Goal: Task Accomplishment & Management: Use online tool/utility

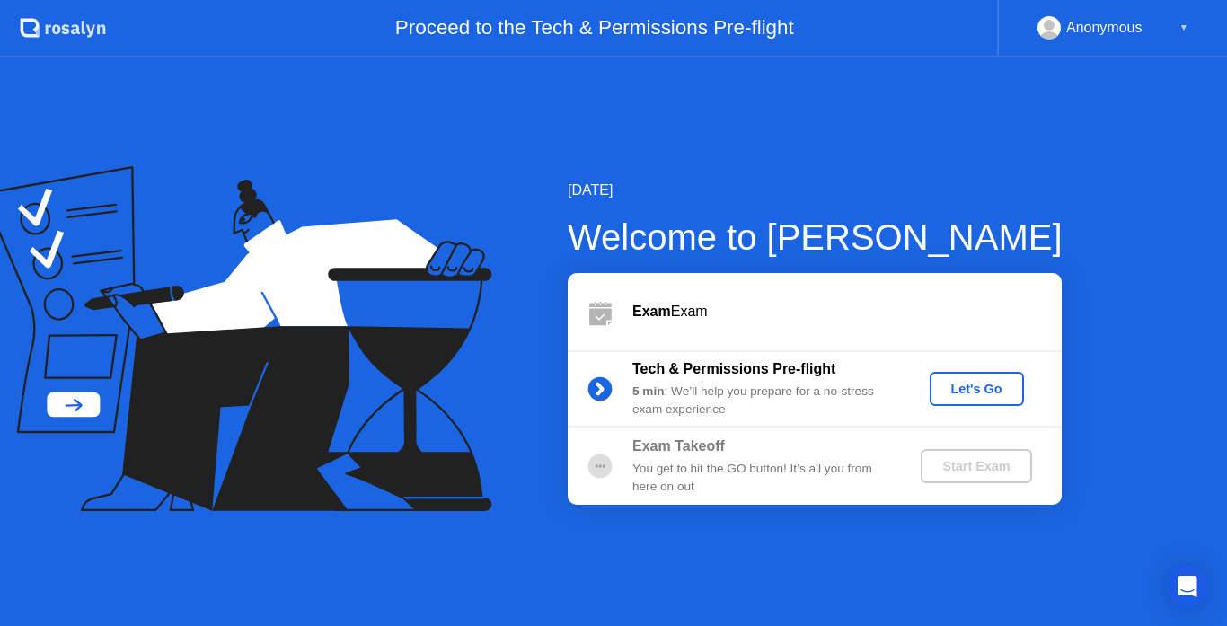
click at [1006, 382] on div "Let's Go" at bounding box center [977, 389] width 80 height 14
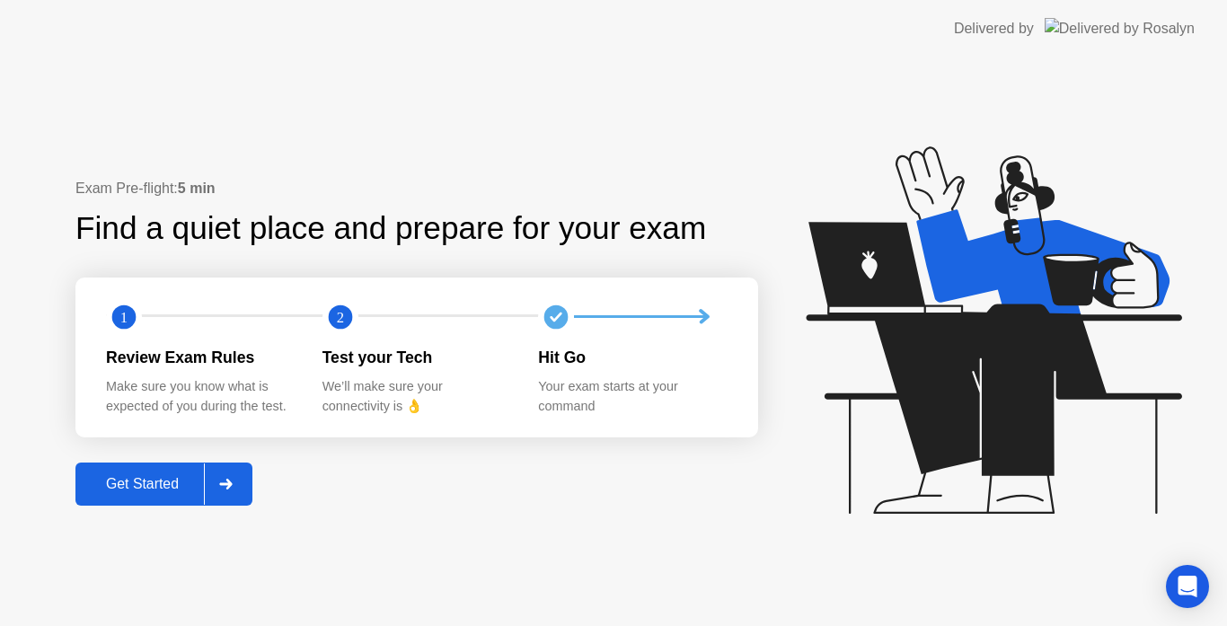
click at [172, 479] on div "Get Started" at bounding box center [142, 484] width 123 height 16
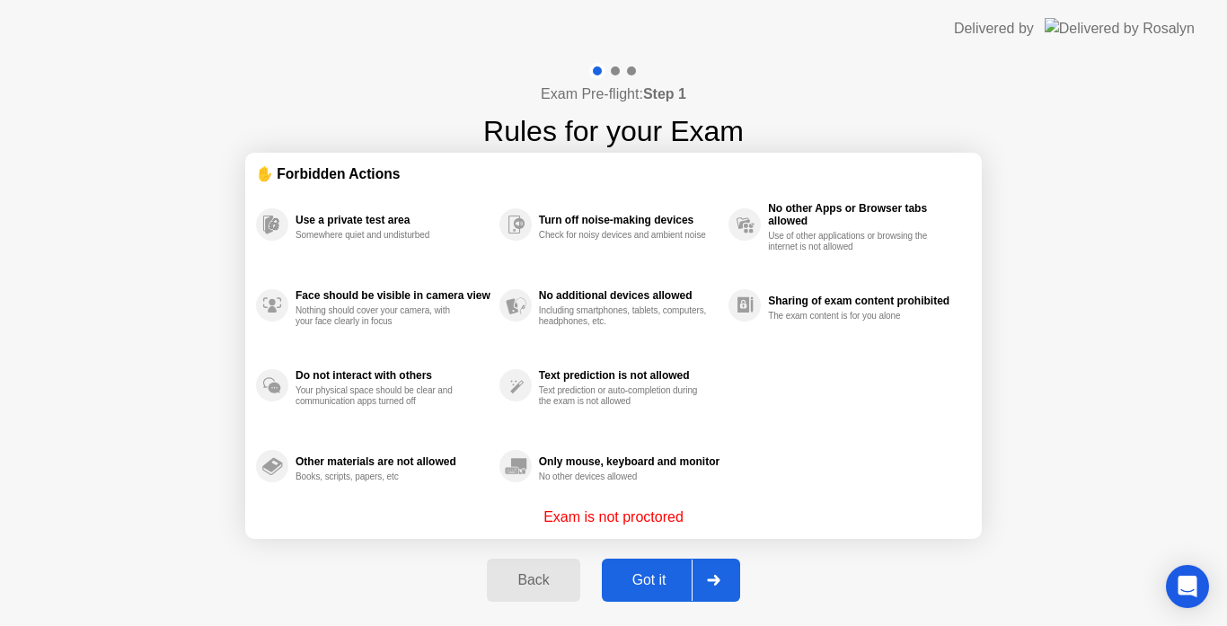
click at [643, 582] on div "Got it" at bounding box center [649, 580] width 84 height 16
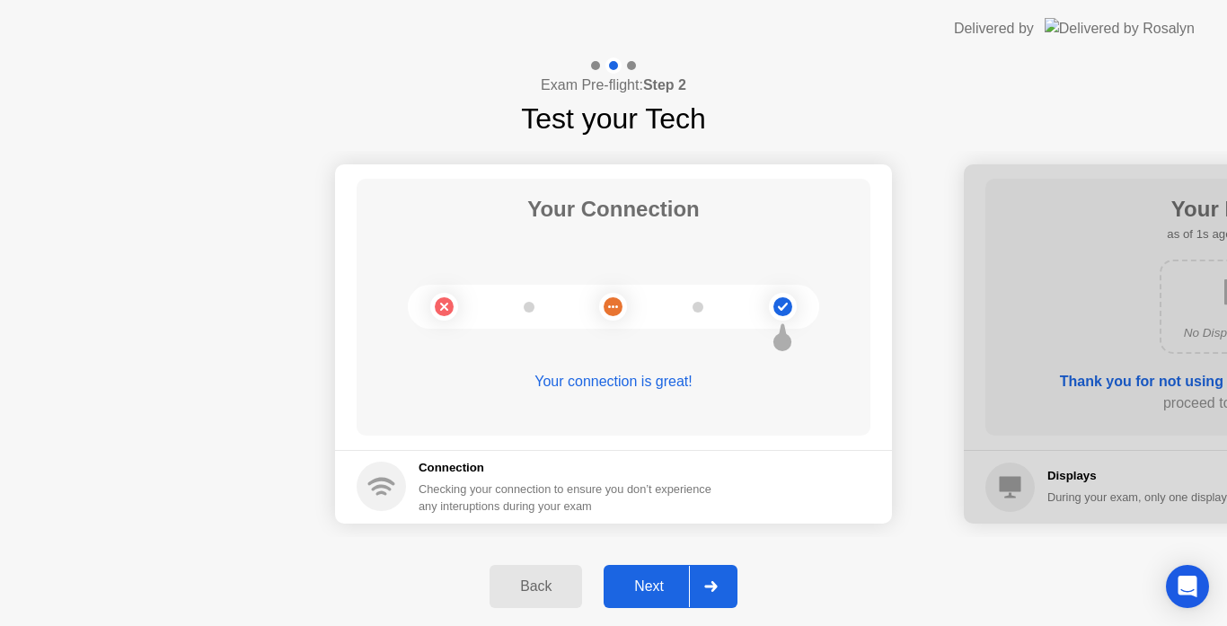
click at [643, 582] on div "Next" at bounding box center [649, 586] width 80 height 16
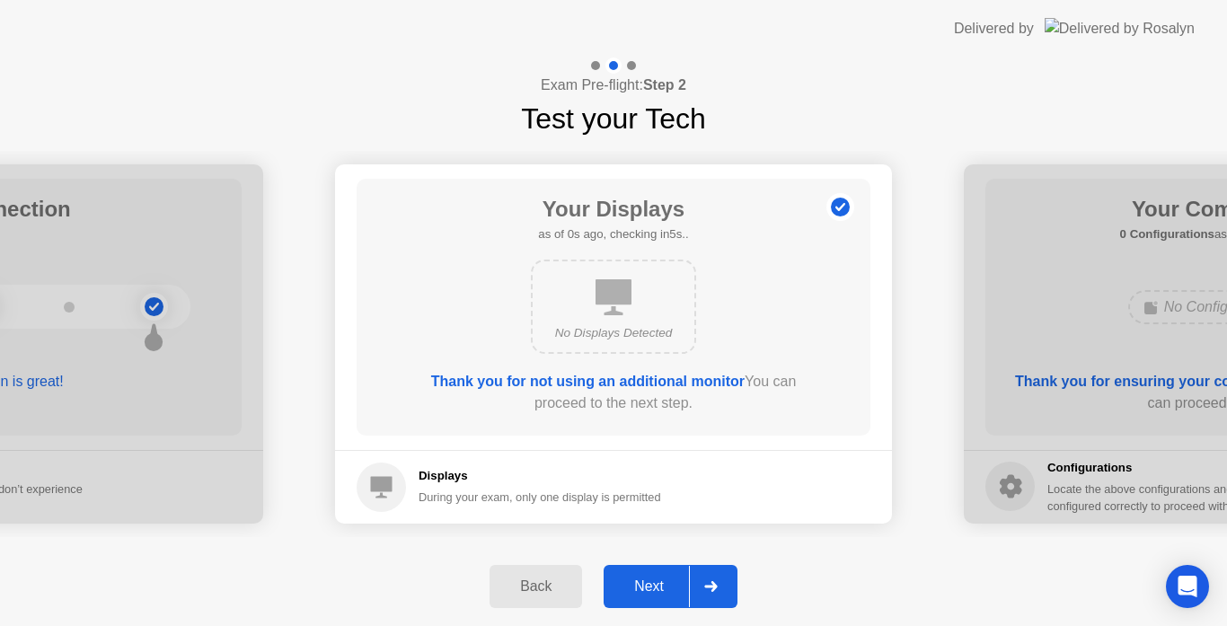
click at [643, 582] on div "Next" at bounding box center [649, 586] width 80 height 16
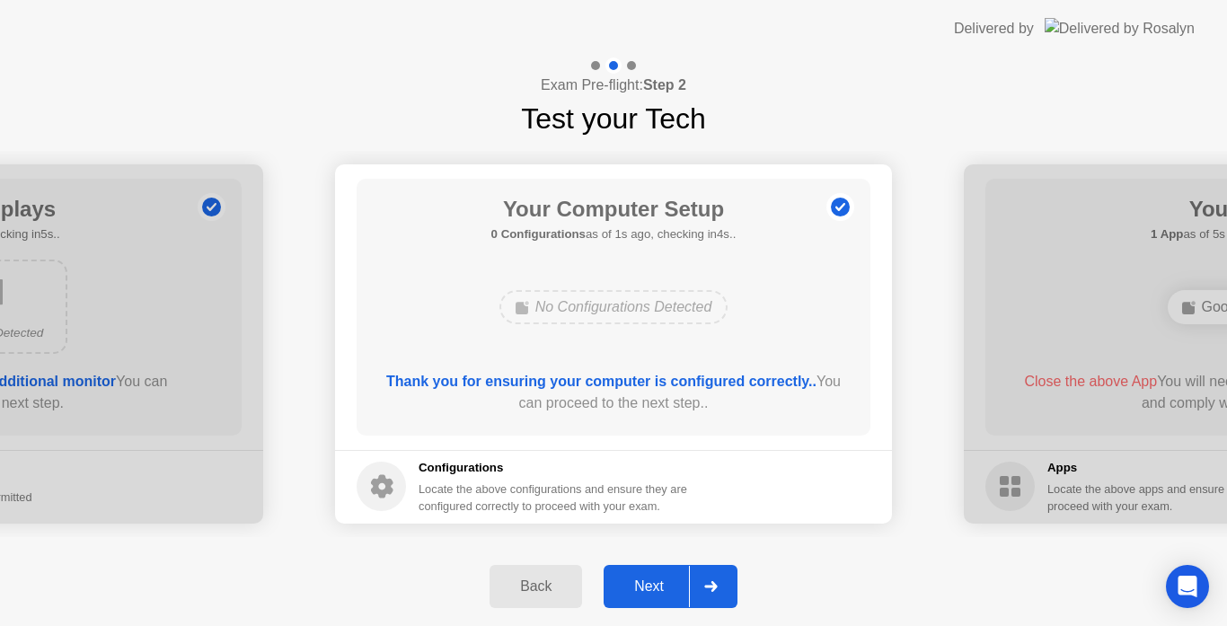
click at [643, 582] on div "Next" at bounding box center [649, 586] width 80 height 16
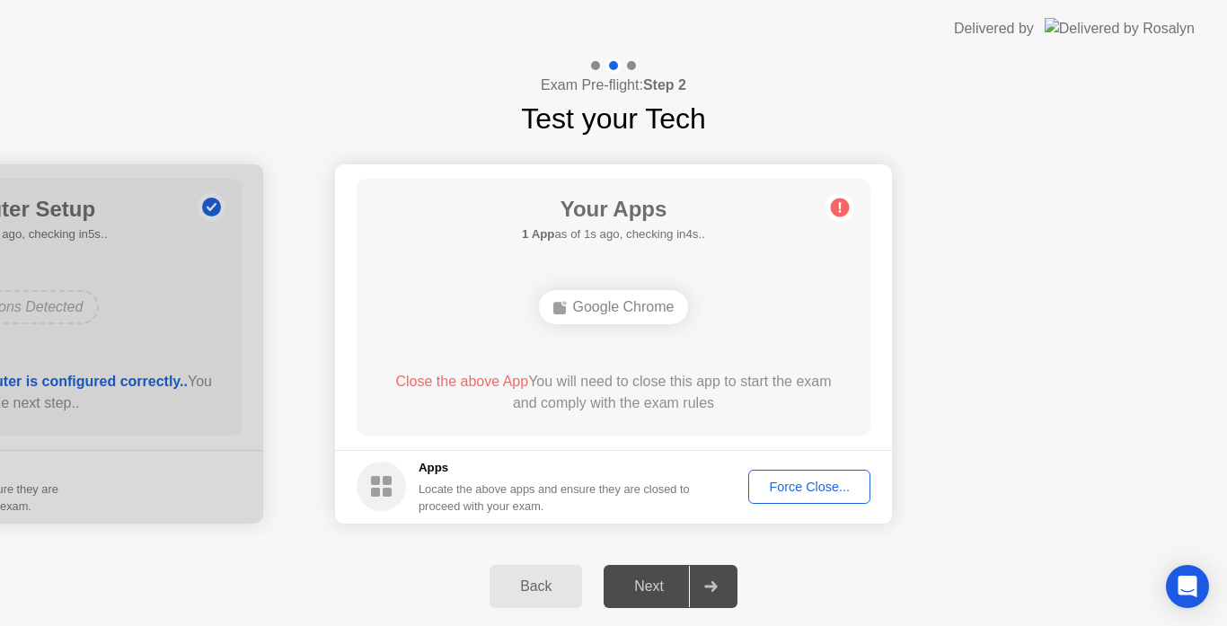
click at [819, 483] on div "Force Close..." at bounding box center [809, 487] width 110 height 14
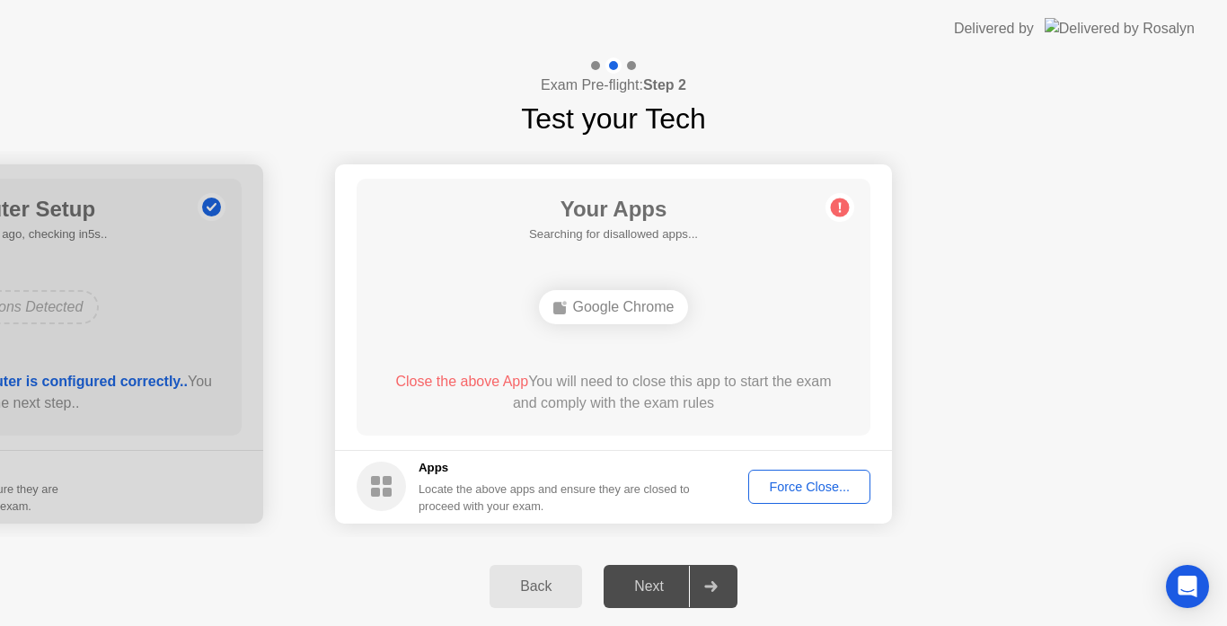
click at [789, 485] on div "Force Close..." at bounding box center [809, 487] width 110 height 14
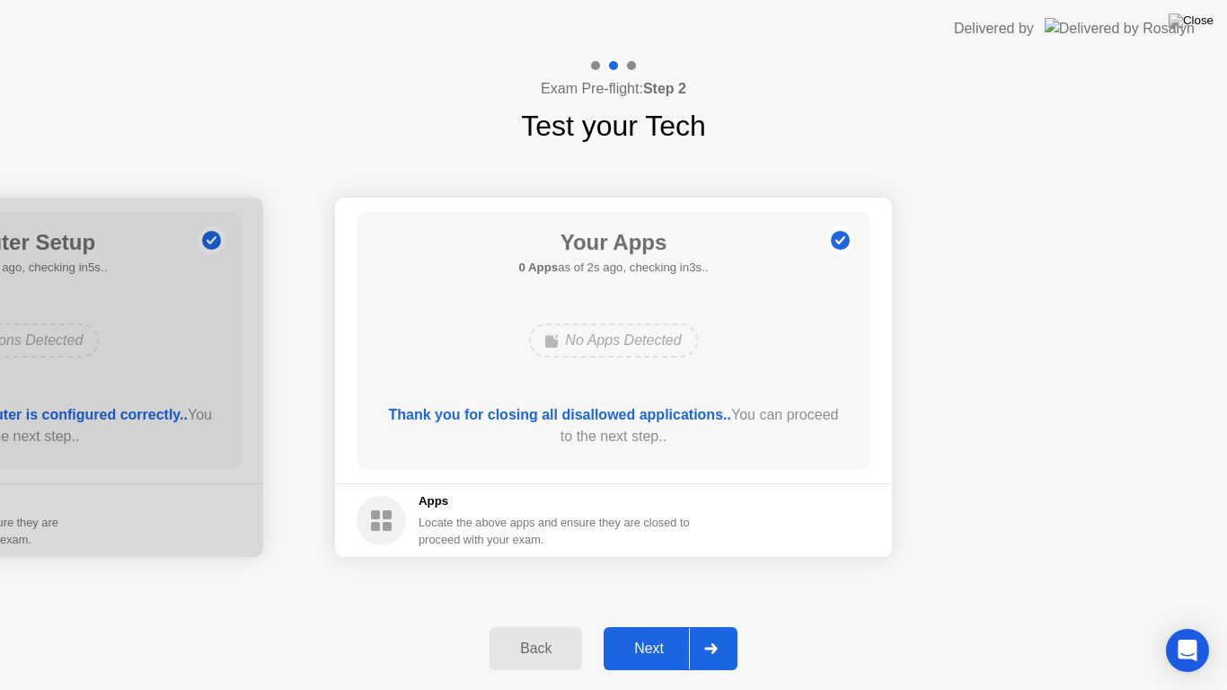
click at [638, 625] on div "Next" at bounding box center [649, 648] width 80 height 16
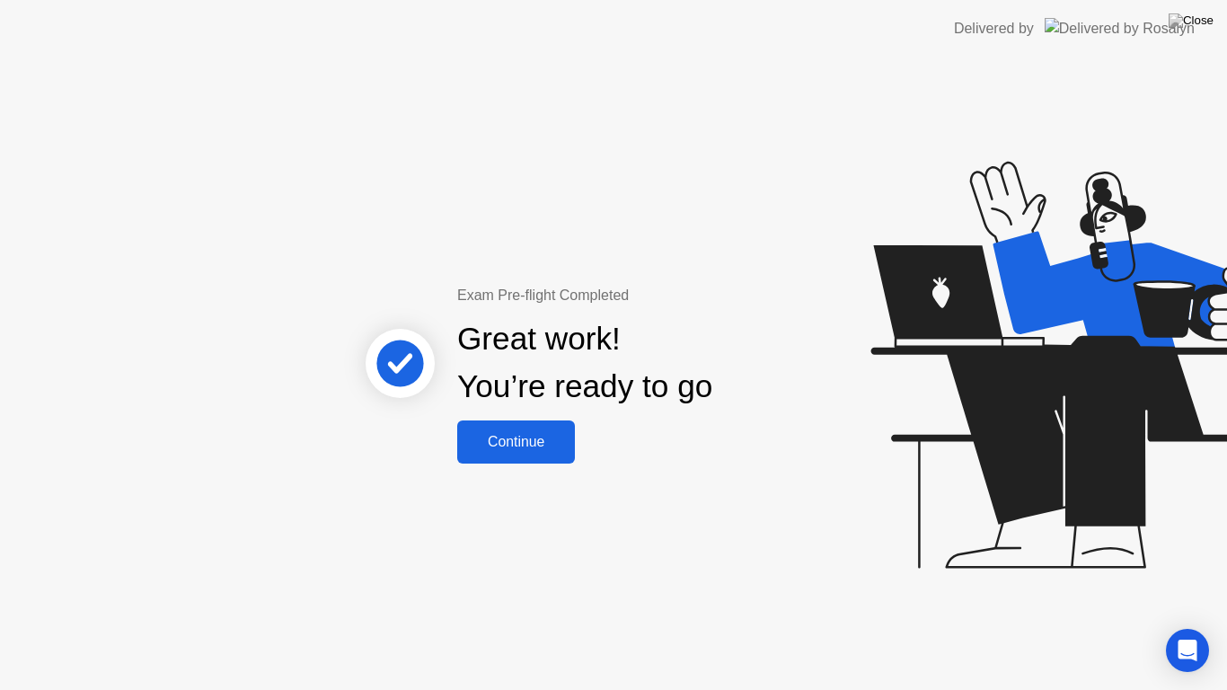
click at [505, 447] on div "Continue" at bounding box center [516, 442] width 107 height 16
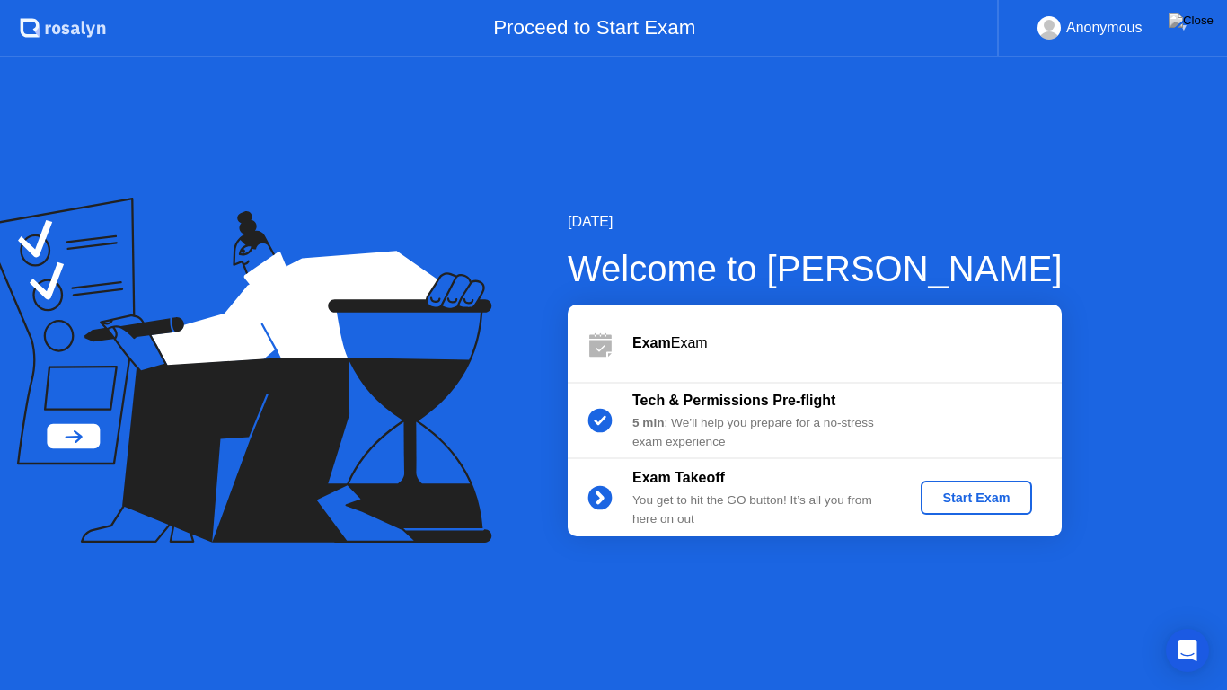
click at [990, 497] on div "Start Exam" at bounding box center [976, 497] width 96 height 14
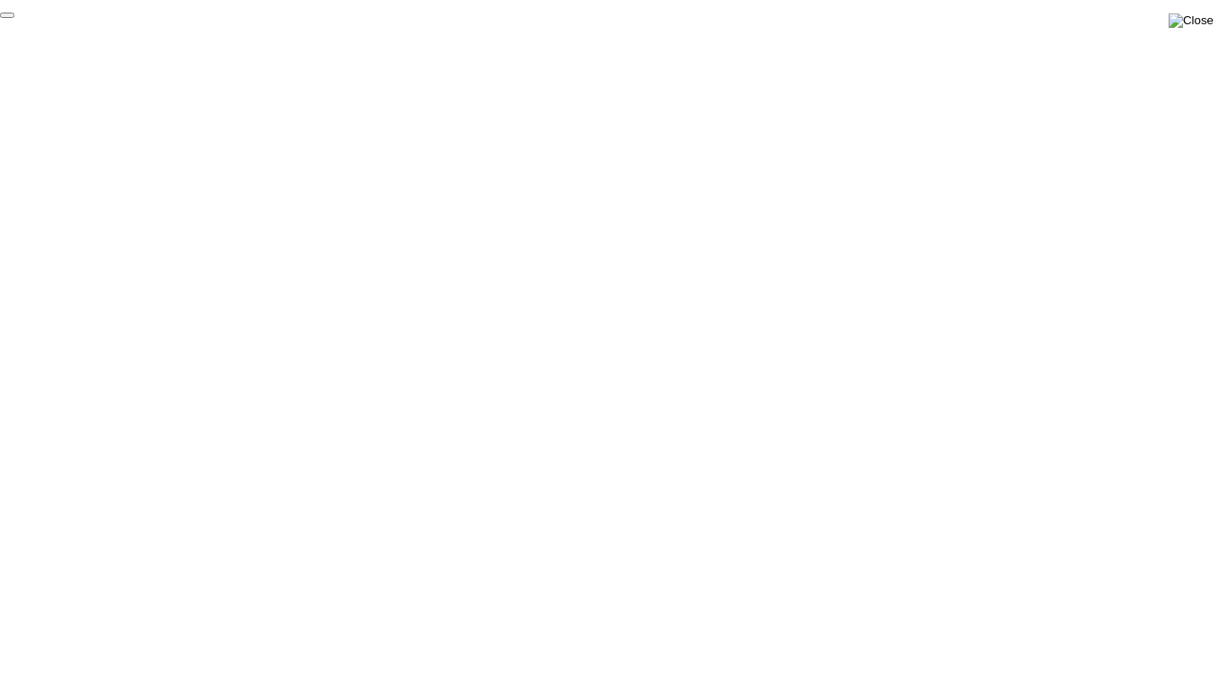
click at [1198, 25] on img at bounding box center [1191, 20] width 45 height 14
click at [1040, 625] on div "End Proctoring Session" at bounding box center [1078, 639] width 201 height 16
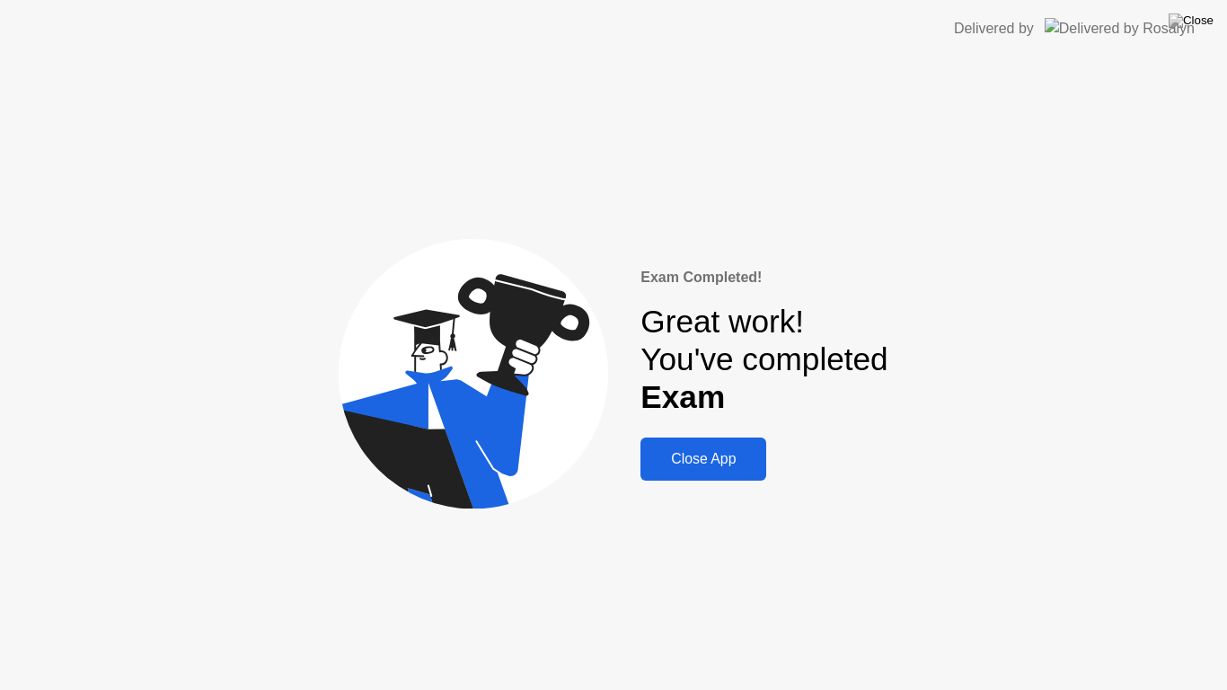
click at [728, 461] on div "Close App" at bounding box center [703, 459] width 115 height 16
